Goal: Navigation & Orientation: Find specific page/section

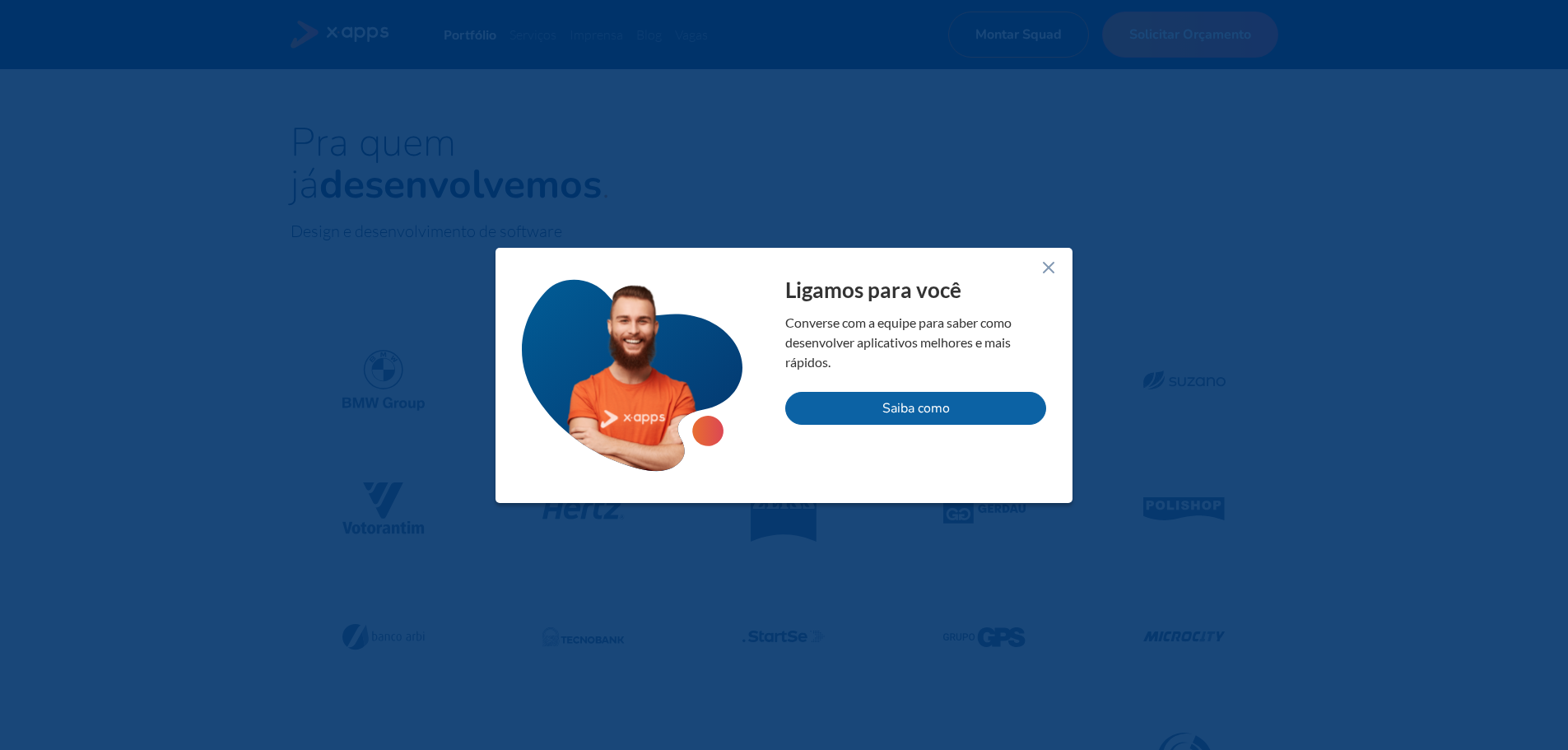
click at [1050, 265] on icon at bounding box center [1048, 267] width 19 height 19
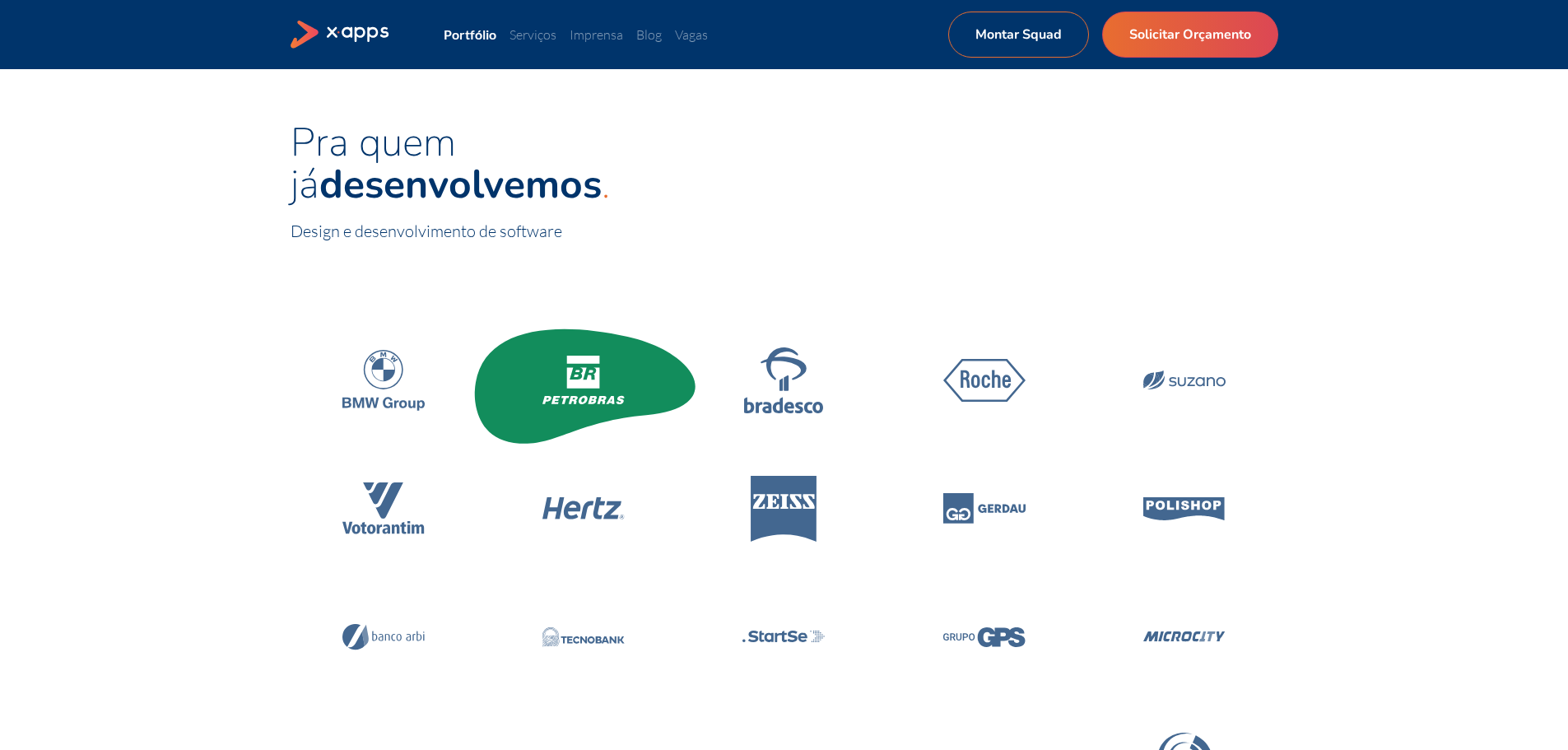
click at [591, 383] on icon at bounding box center [584, 378] width 33 height 20
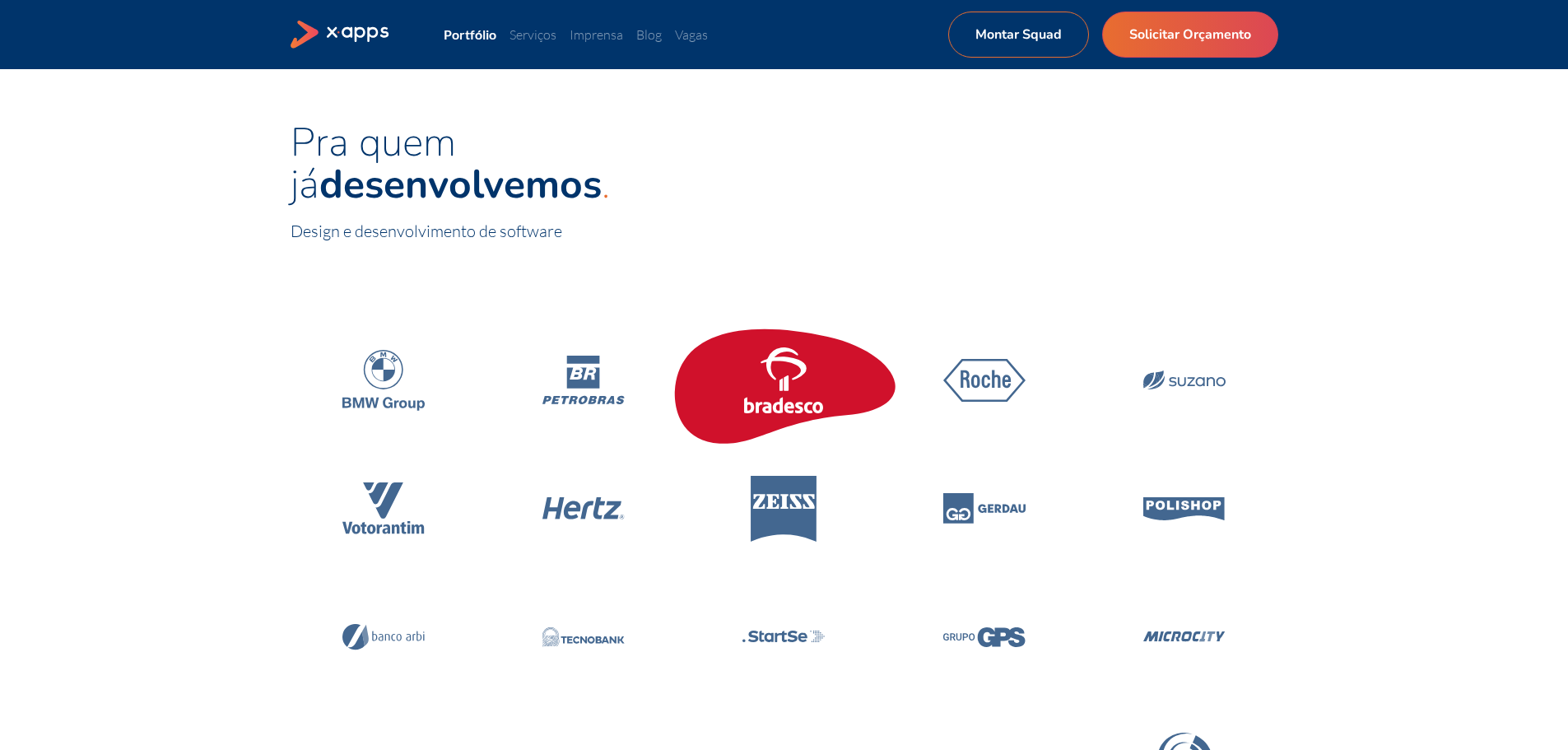
click at [824, 385] on icon at bounding box center [784, 381] width 82 height 66
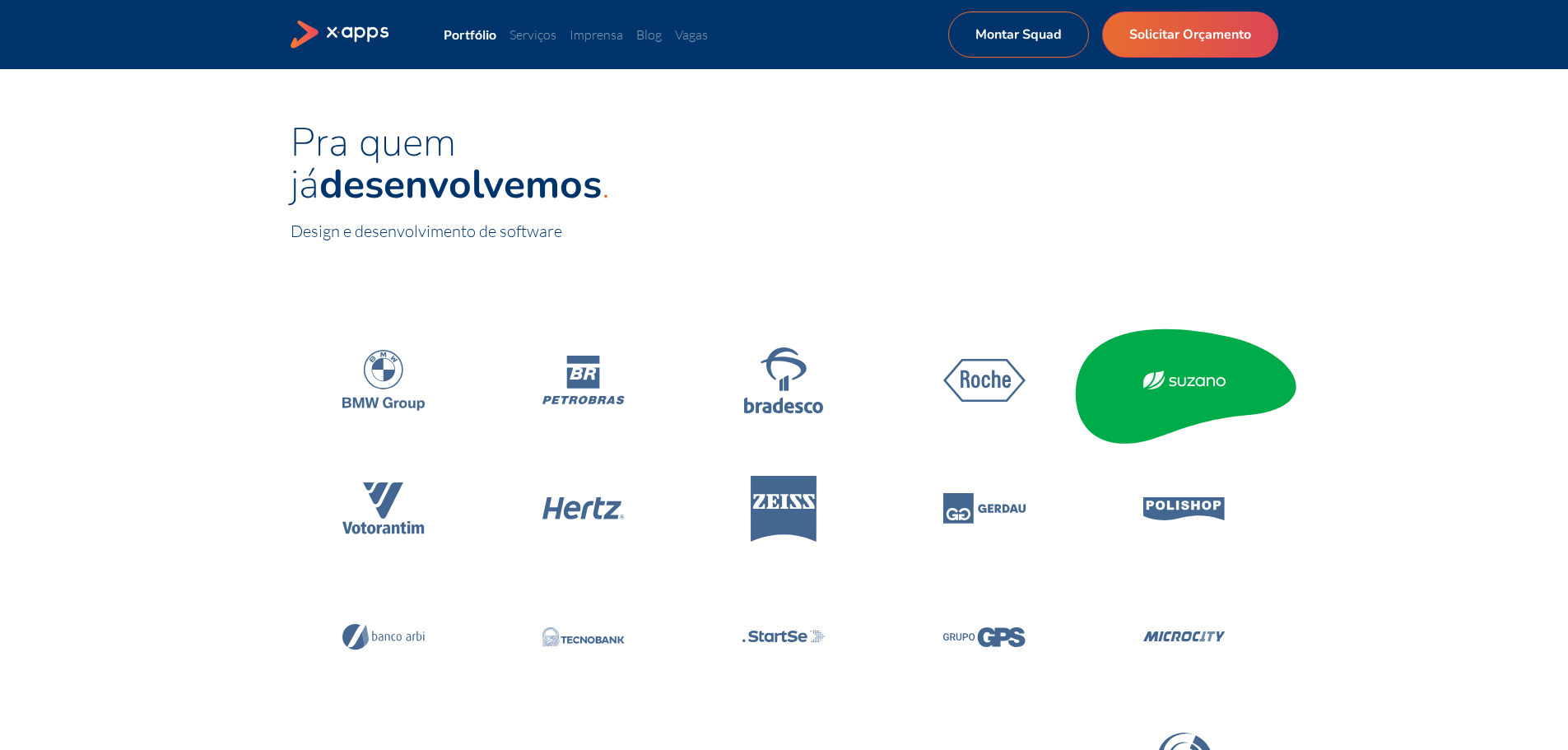
click at [1160, 386] on icon at bounding box center [1160, 382] width 10 height 14
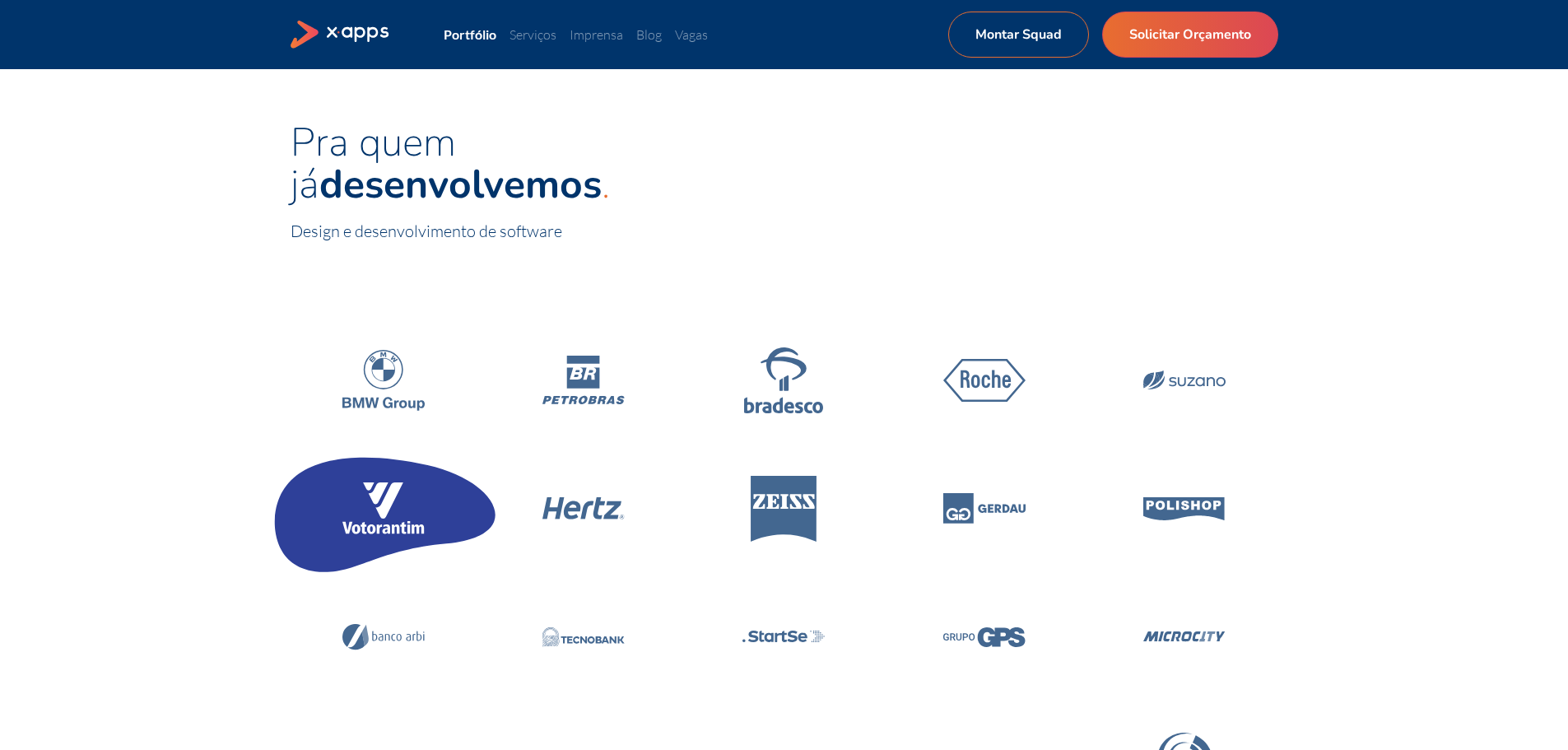
click at [397, 496] on icon at bounding box center [383, 508] width 82 height 52
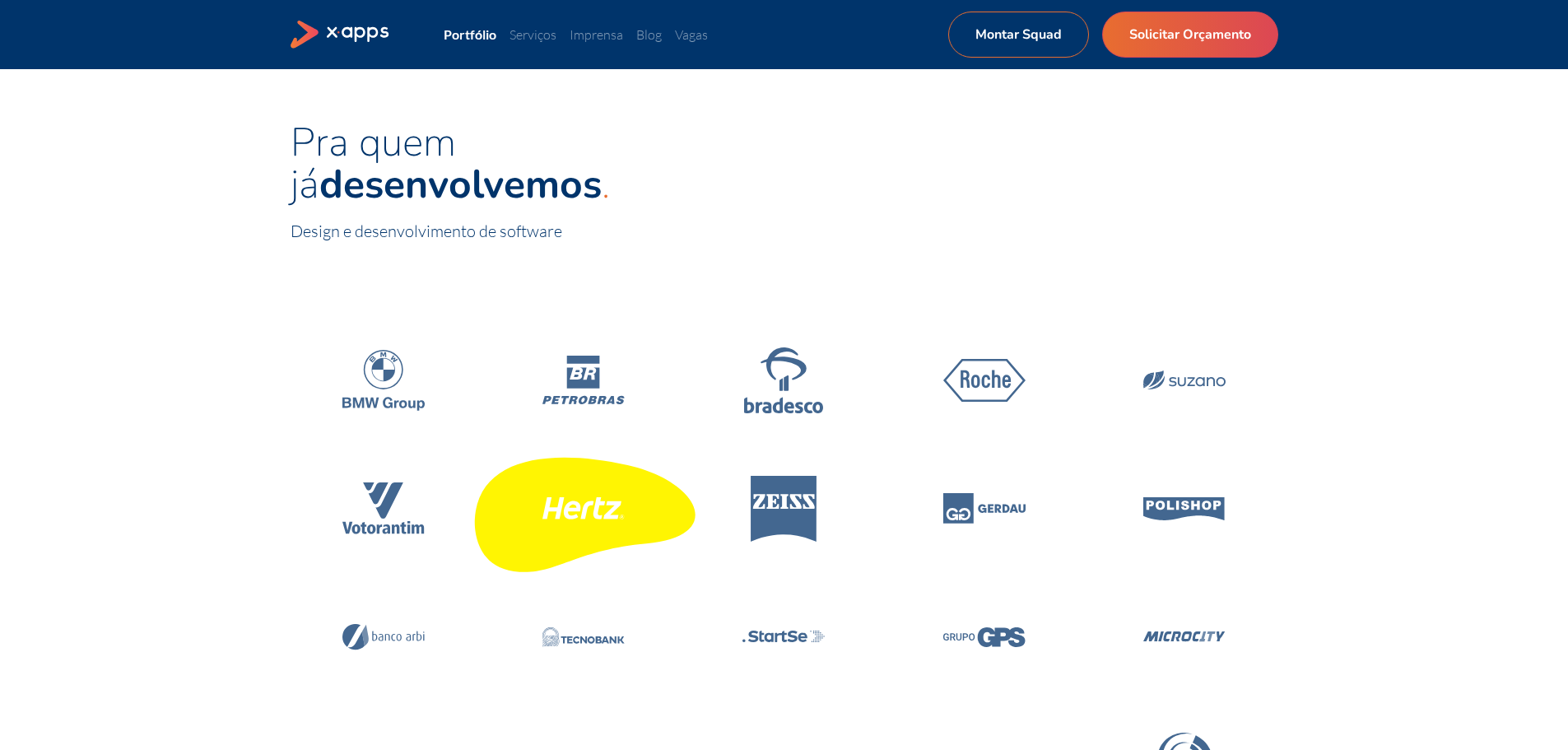
click at [564, 494] on icon at bounding box center [584, 508] width 234 height 140
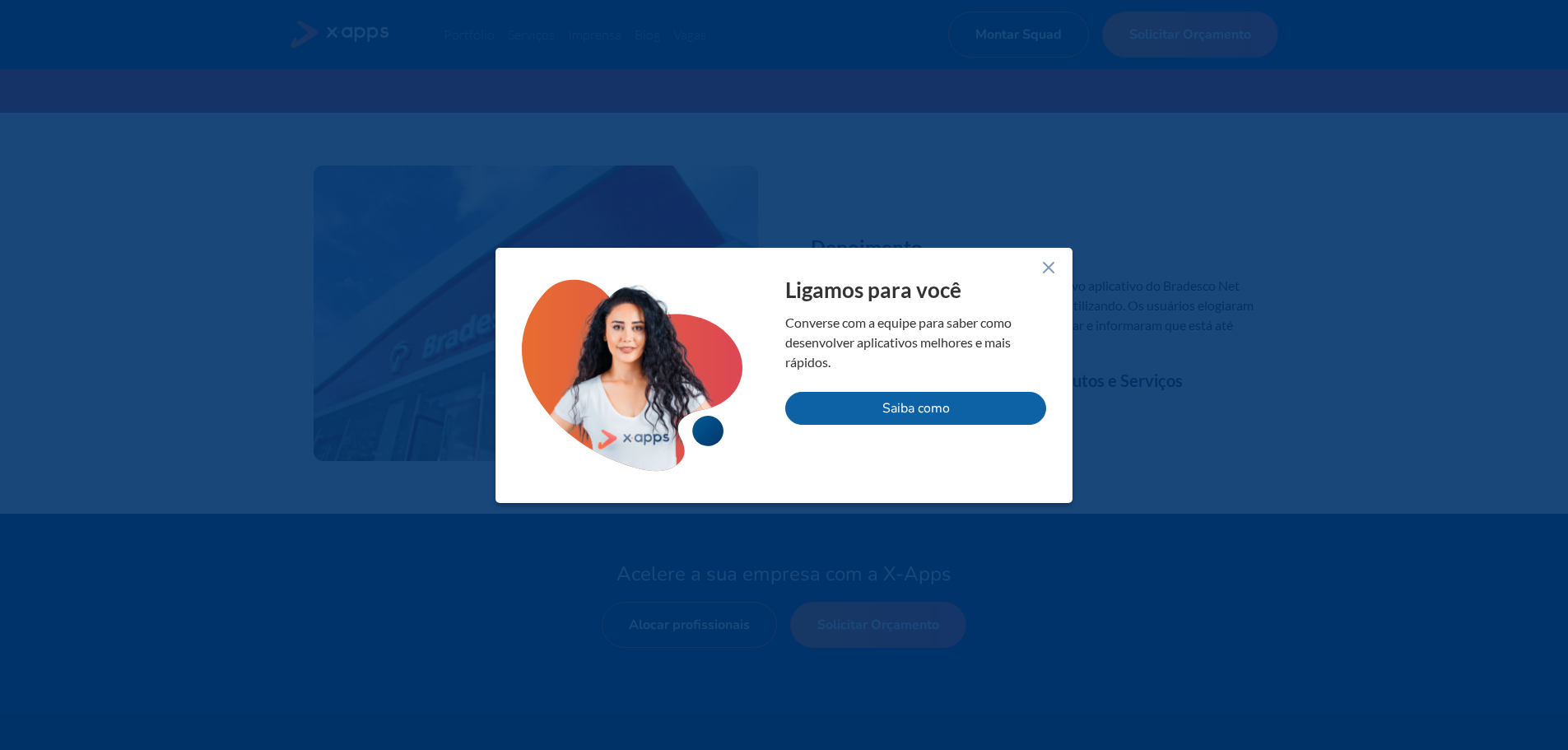
scroll to position [2718, 0]
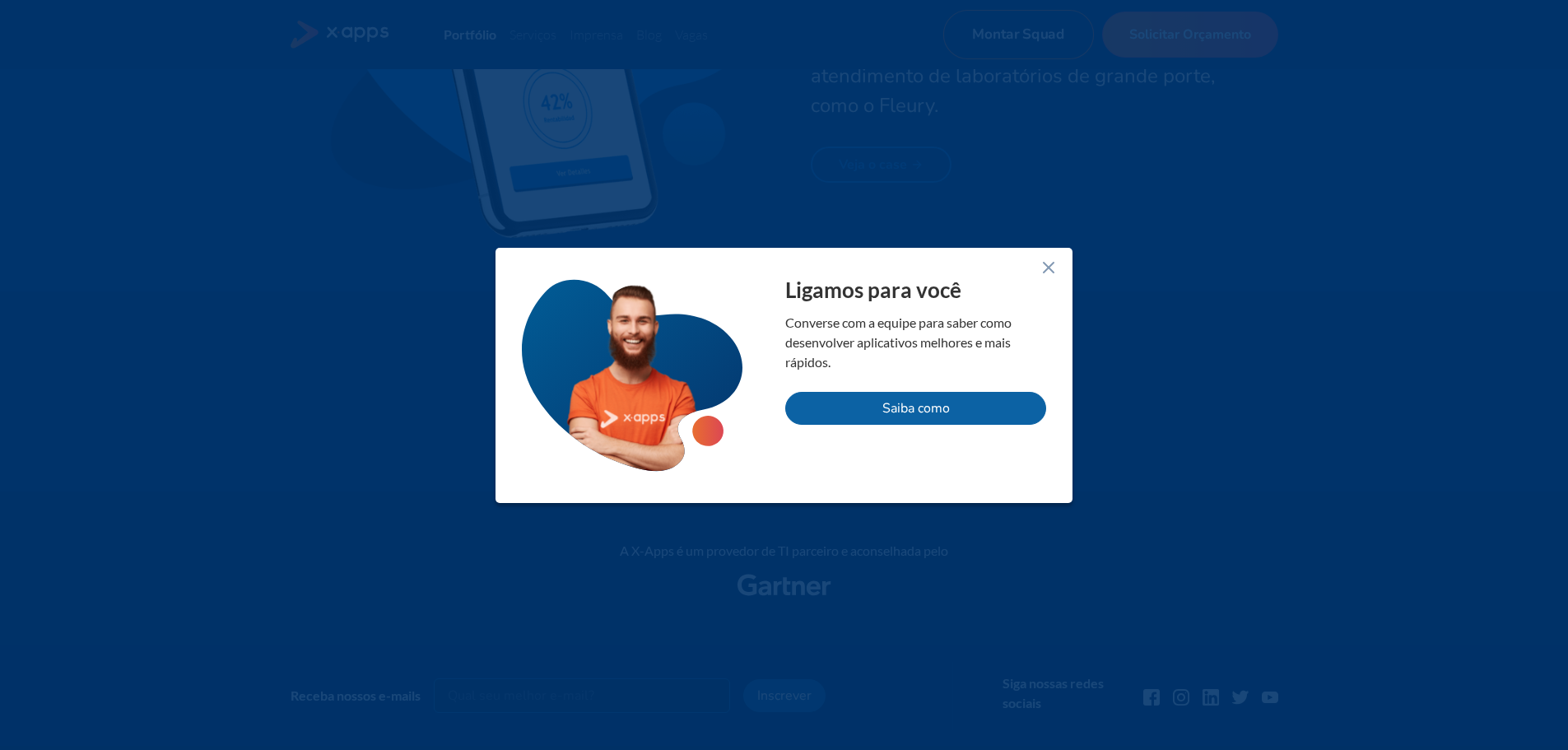
scroll to position [3716, 0]
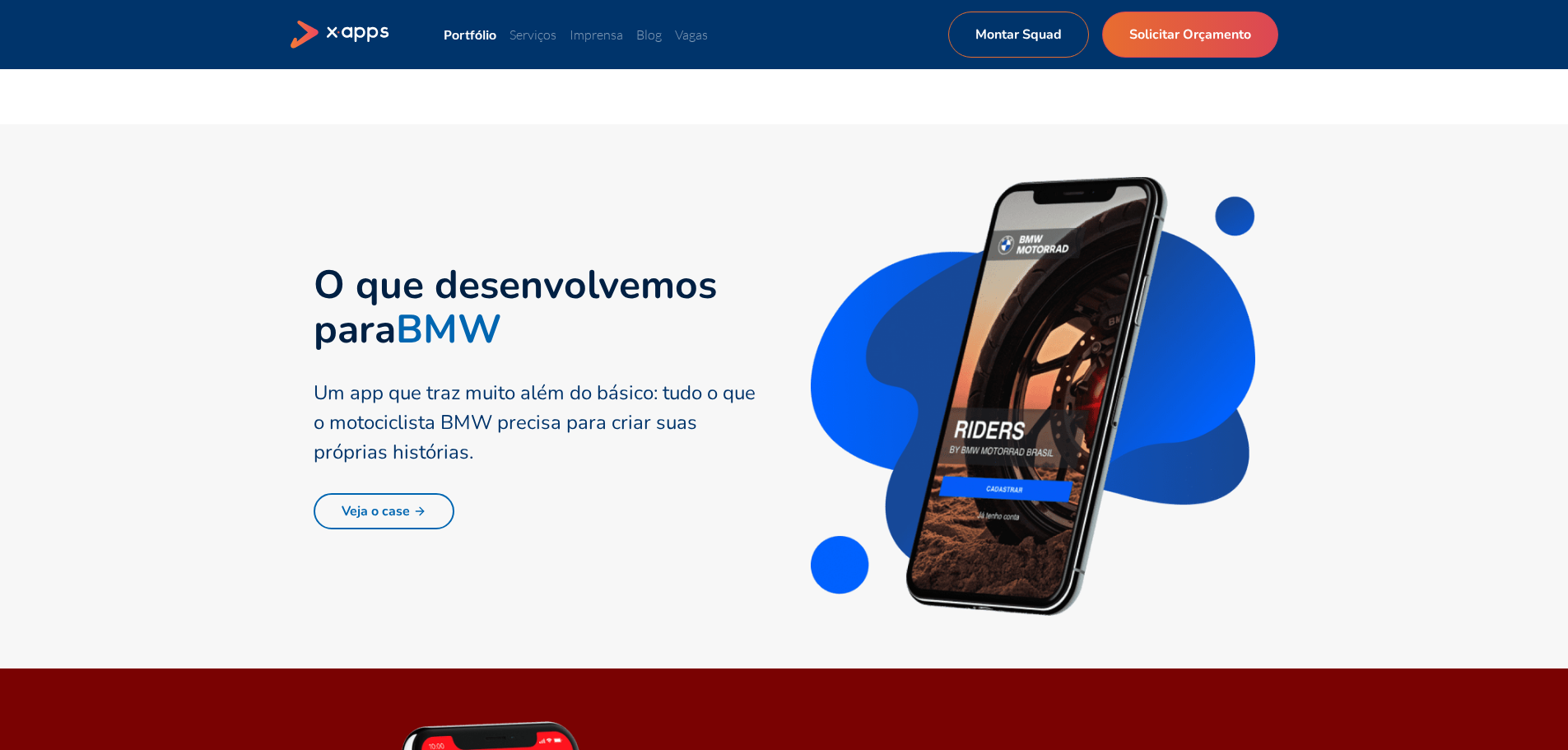
scroll to position [742, 0]
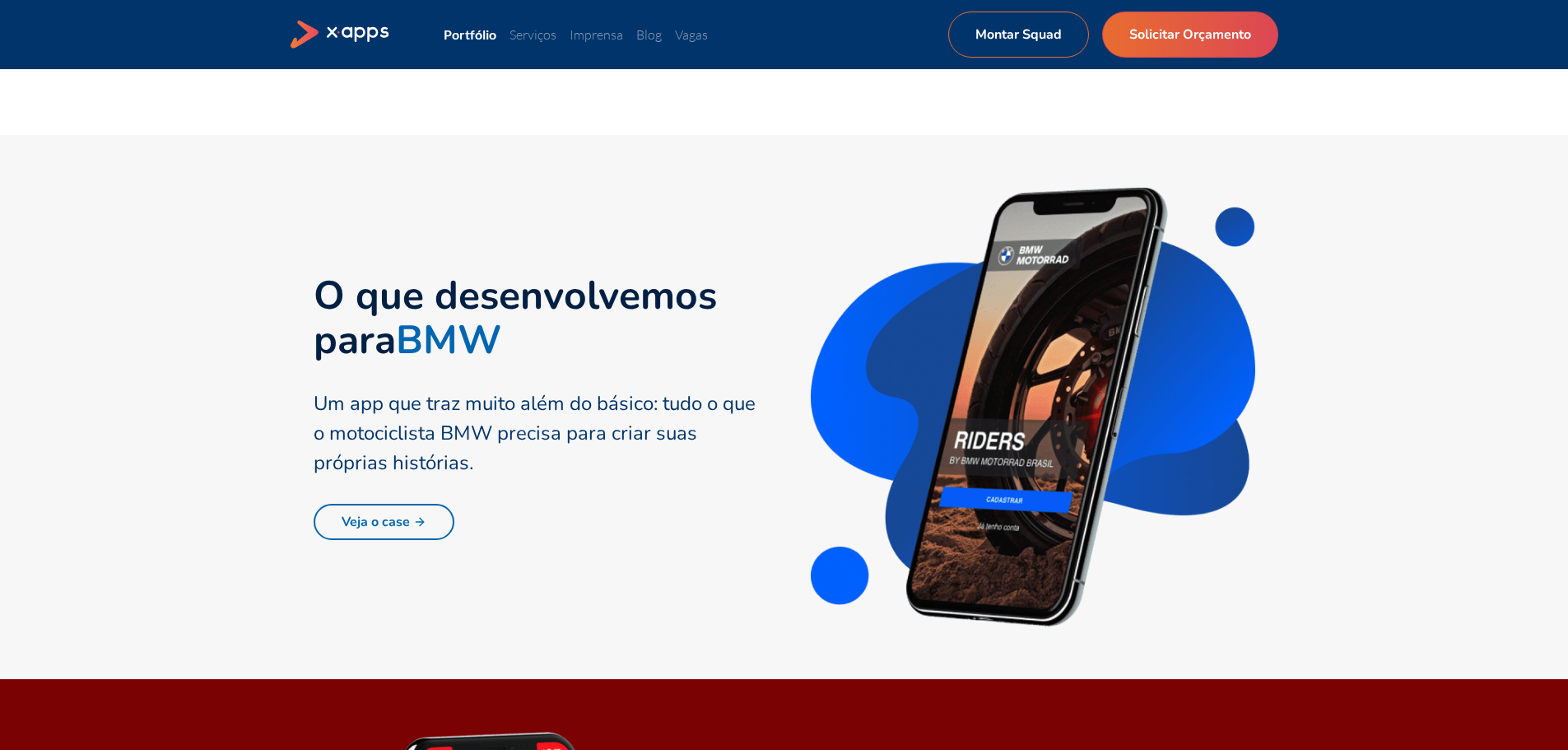
click at [368, 531] on link "Veja o case" at bounding box center [384, 522] width 141 height 36
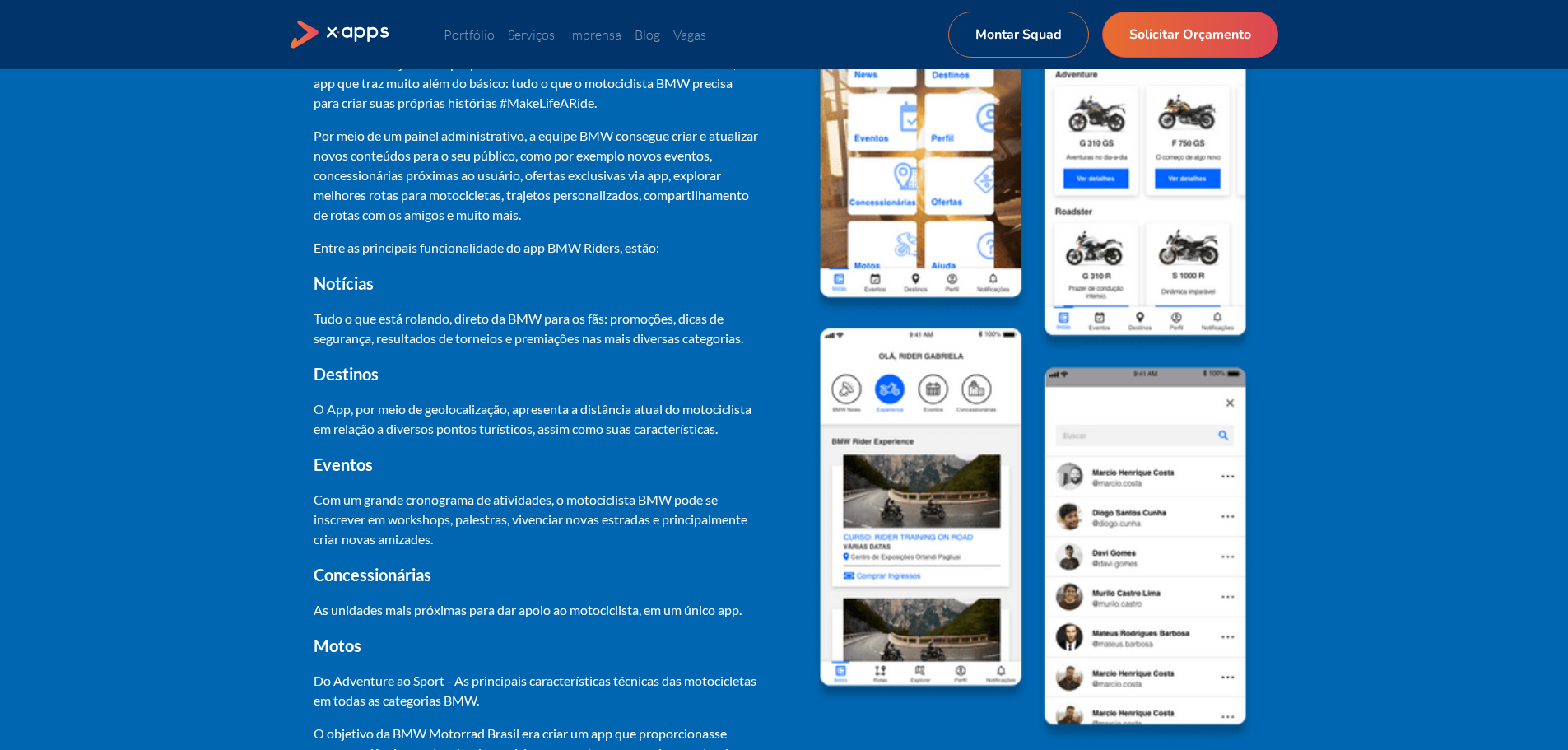
scroll to position [1236, 0]
